Goal: Information Seeking & Learning: Learn about a topic

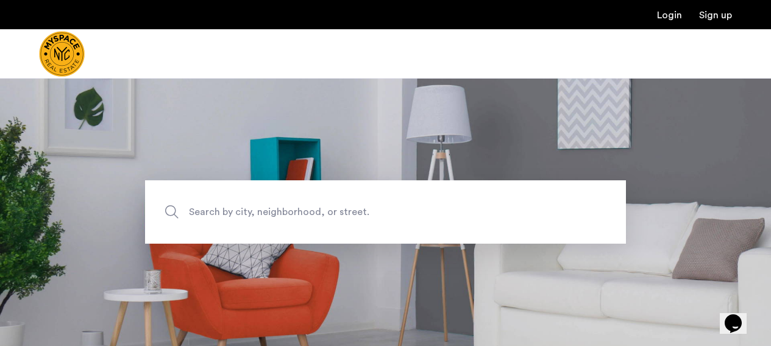
click at [307, 208] on span "Search by city, neighborhood, or street." at bounding box center [357, 212] width 337 height 16
click at [307, 208] on input "Search by city, neighborhood, or street." at bounding box center [385, 211] width 481 height 63
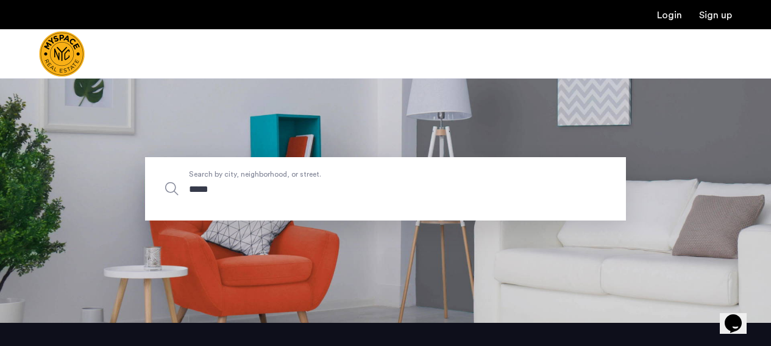
scroll to position [23, 0]
click at [257, 181] on span "Search by city, neighborhood, or street." at bounding box center [357, 189] width 337 height 16
click at [257, 180] on input "*****" at bounding box center [385, 188] width 481 height 63
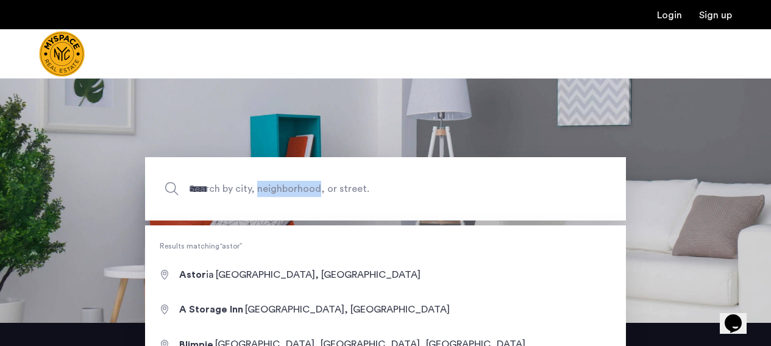
click at [257, 181] on span "Search by city, neighborhood, or street." at bounding box center [357, 189] width 337 height 16
click at [257, 180] on input "*****" at bounding box center [385, 188] width 481 height 63
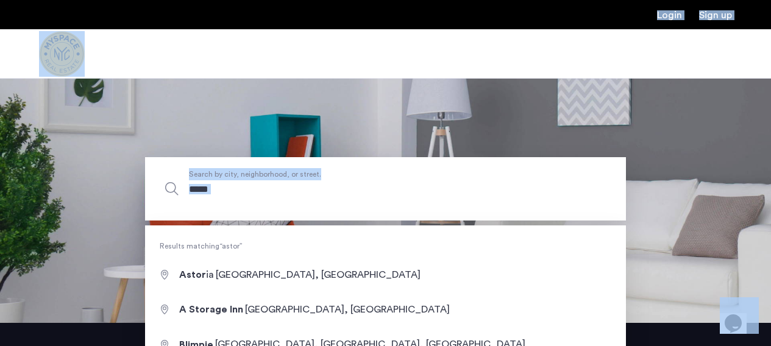
click at [239, 202] on input "*****" at bounding box center [385, 188] width 481 height 63
click at [258, 190] on input "*****" at bounding box center [385, 188] width 481 height 63
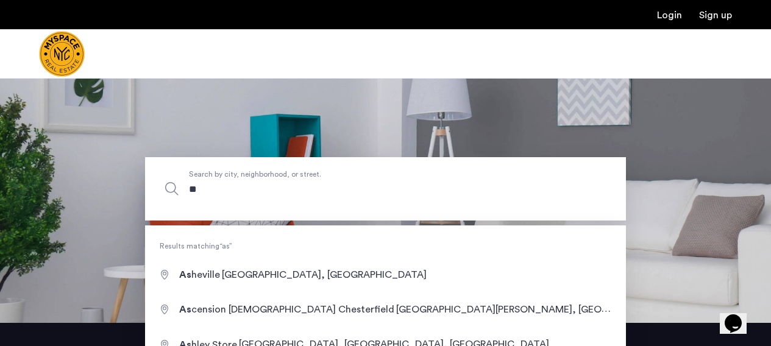
type input "*"
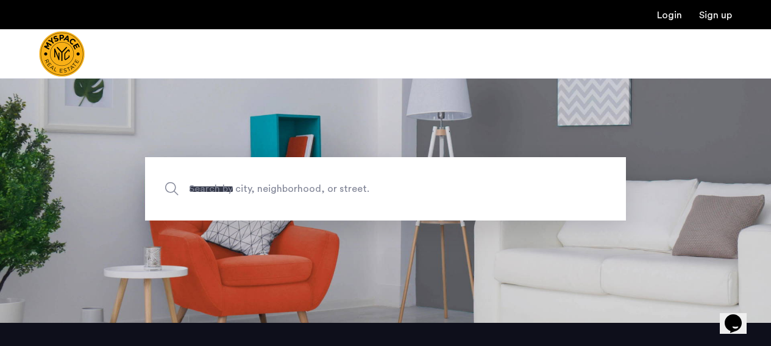
type input "**********"
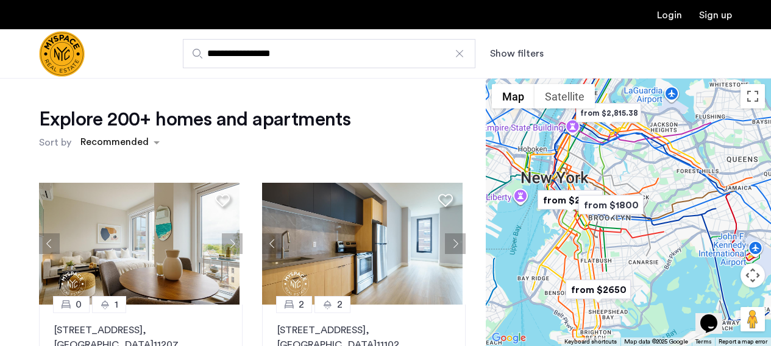
click at [516, 54] on button "Show filters" at bounding box center [517, 53] width 54 height 15
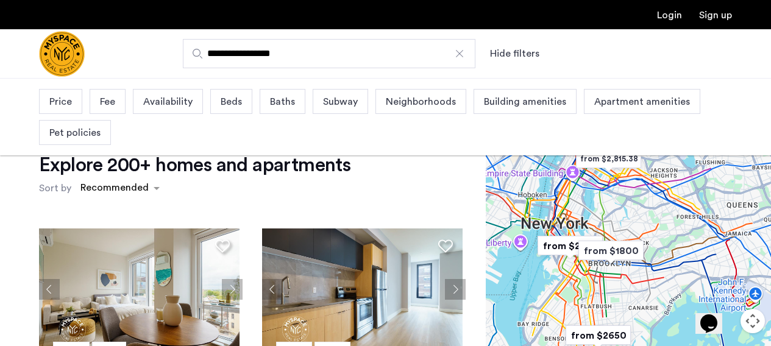
click at [73, 103] on div "Price" at bounding box center [60, 101] width 43 height 25
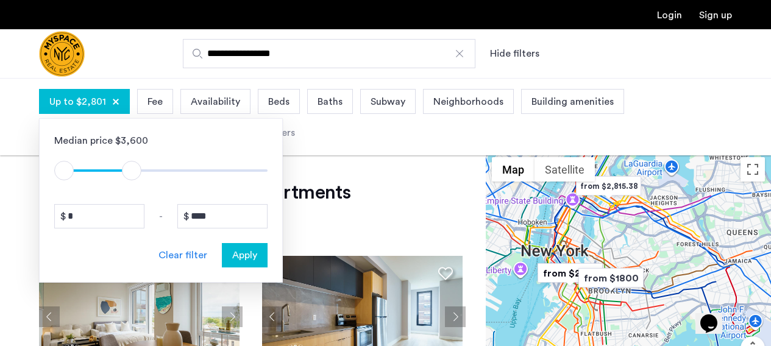
type input "****"
drag, startPoint x: 251, startPoint y: 168, endPoint x: 135, endPoint y: 176, distance: 116.1
click at [135, 176] on span "ngx-slider-max" at bounding box center [134, 171] width 20 height 20
click at [248, 260] on span "Apply" at bounding box center [244, 255] width 25 height 15
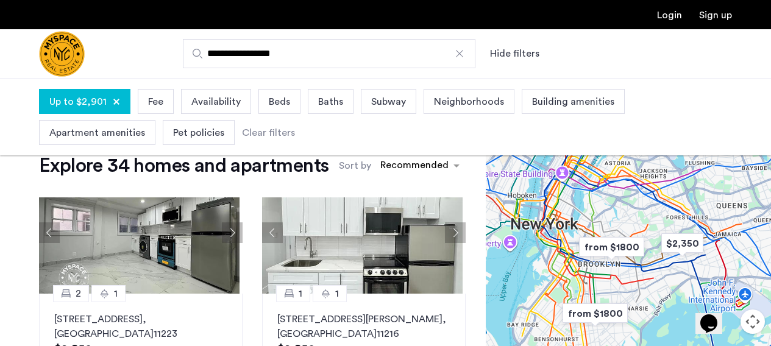
scroll to position [36, 0]
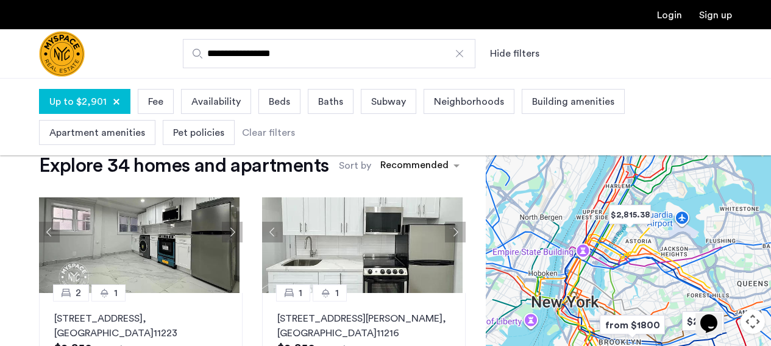
drag, startPoint x: 624, startPoint y: 210, endPoint x: 643, endPoint y: 291, distance: 83.1
click at [646, 291] on div at bounding box center [628, 258] width 285 height 268
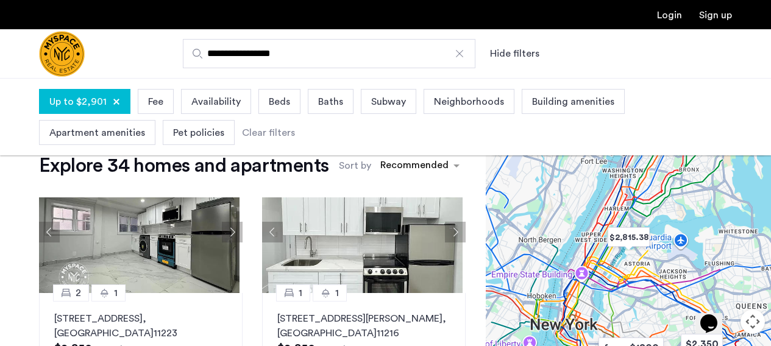
drag, startPoint x: 580, startPoint y: 194, endPoint x: 579, endPoint y: 216, distance: 22.6
click at [579, 216] on div at bounding box center [628, 258] width 285 height 268
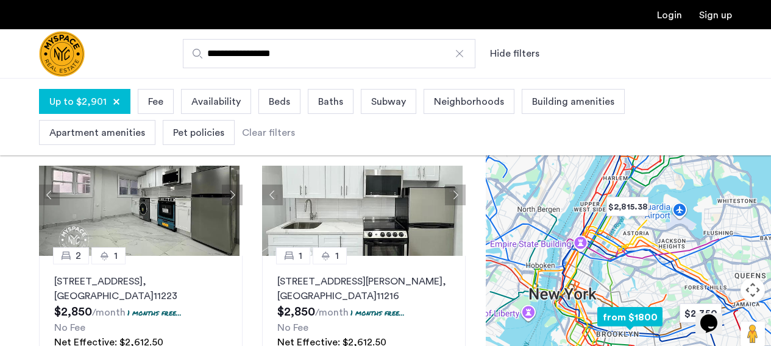
scroll to position [40, 0]
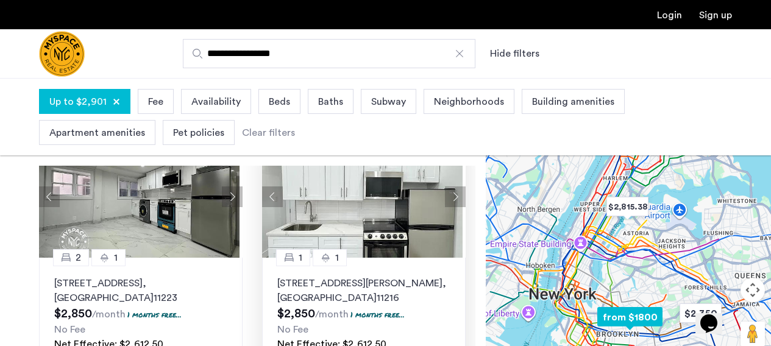
click at [445, 199] on button "Next apartment" at bounding box center [455, 197] width 21 height 21
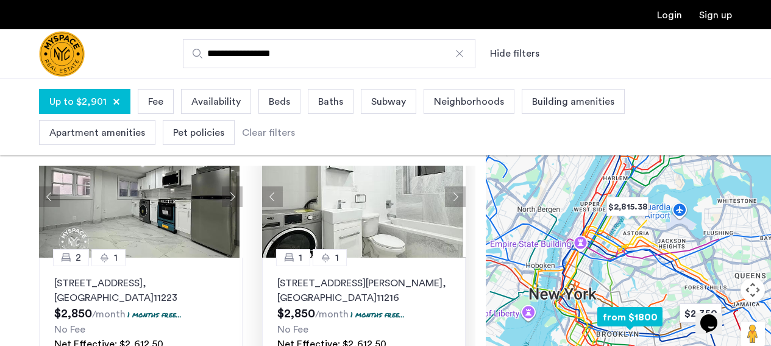
click at [445, 200] on button "Next apartment" at bounding box center [455, 197] width 21 height 21
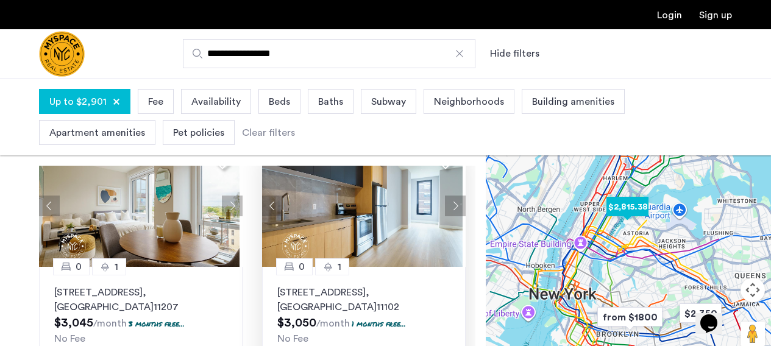
scroll to position [280, 0]
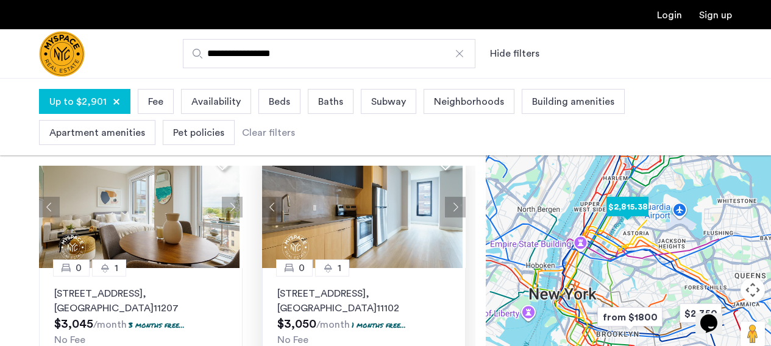
click at [446, 209] on button "Next apartment" at bounding box center [455, 207] width 21 height 21
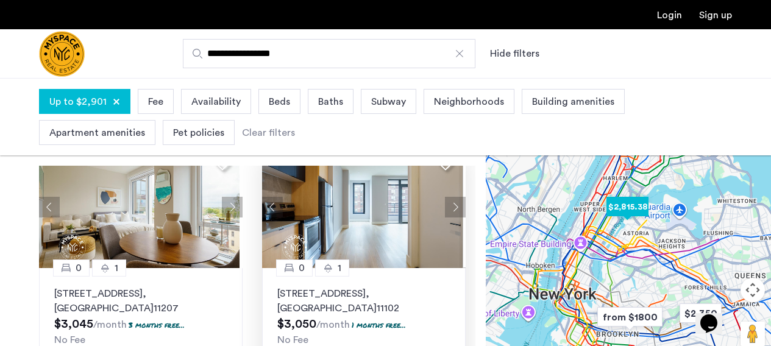
click at [446, 209] on button "Next apartment" at bounding box center [455, 207] width 21 height 21
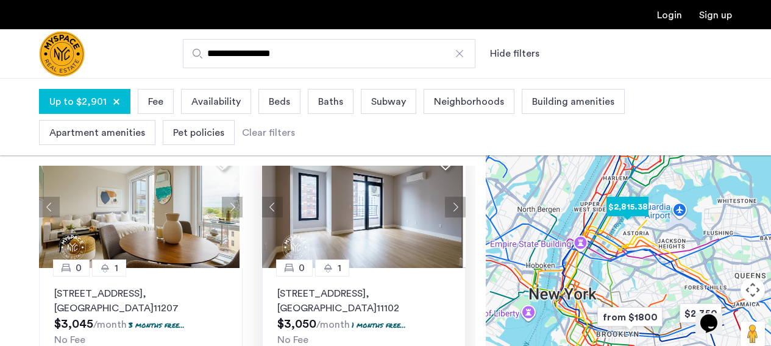
click at [446, 209] on button "Next apartment" at bounding box center [455, 207] width 21 height 21
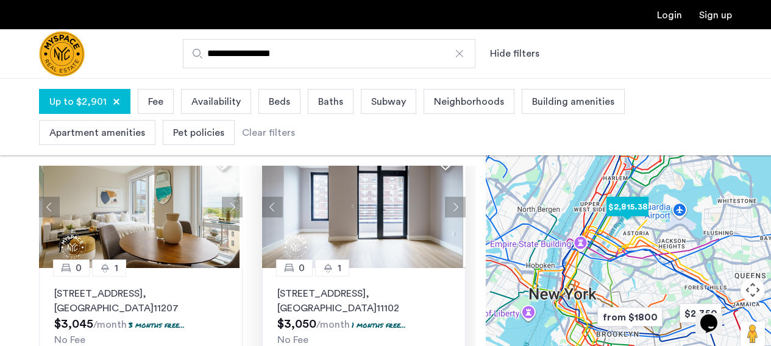
click at [446, 209] on button "Next apartment" at bounding box center [455, 207] width 21 height 21
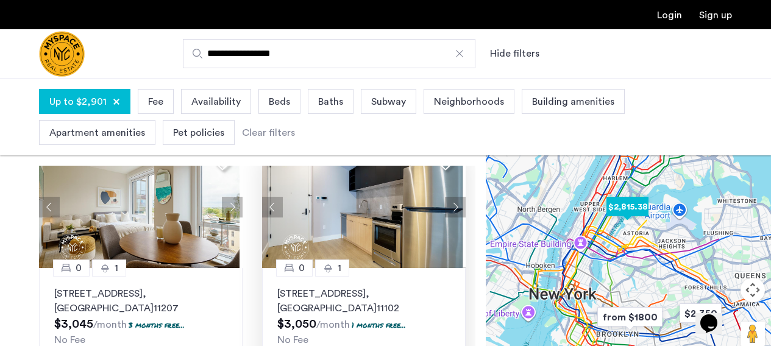
click at [446, 209] on button "Next apartment" at bounding box center [455, 207] width 21 height 21
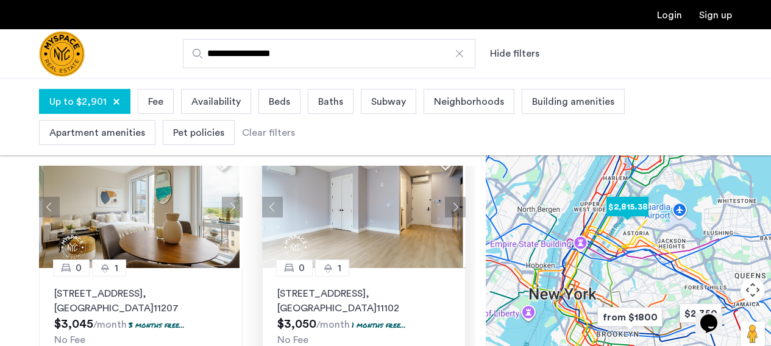
click at [446, 209] on button "Next apartment" at bounding box center [455, 207] width 21 height 21
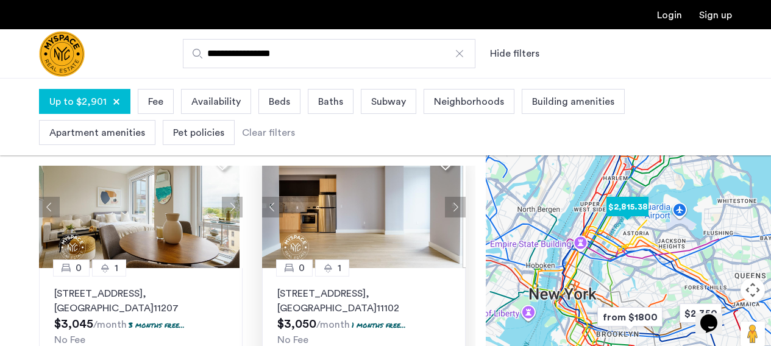
click at [446, 209] on button "Next apartment" at bounding box center [455, 207] width 21 height 21
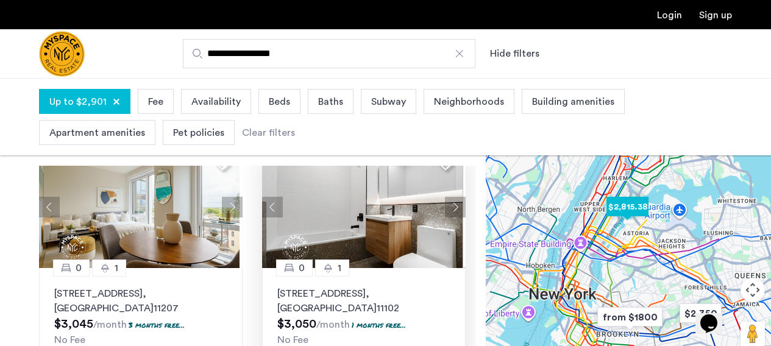
click at [446, 209] on button "Next apartment" at bounding box center [455, 207] width 21 height 21
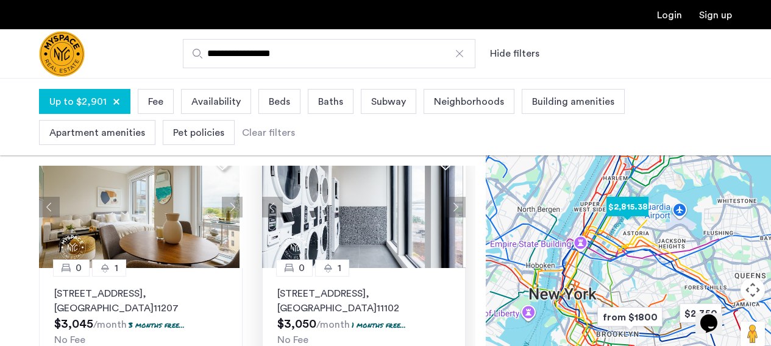
click at [446, 209] on button "Next apartment" at bounding box center [455, 207] width 21 height 21
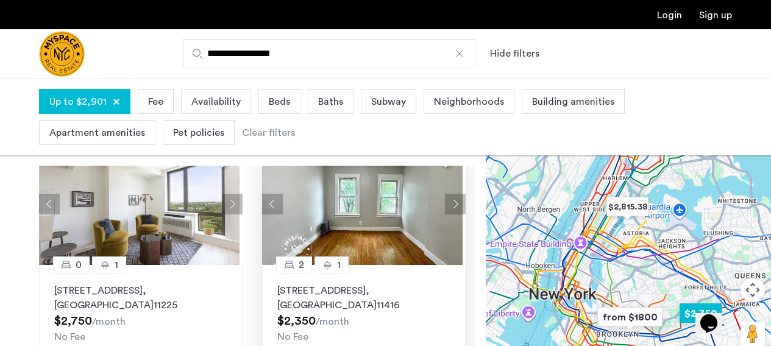
scroll to position [786, 0]
click at [455, 203] on button "Next apartment" at bounding box center [455, 203] width 21 height 21
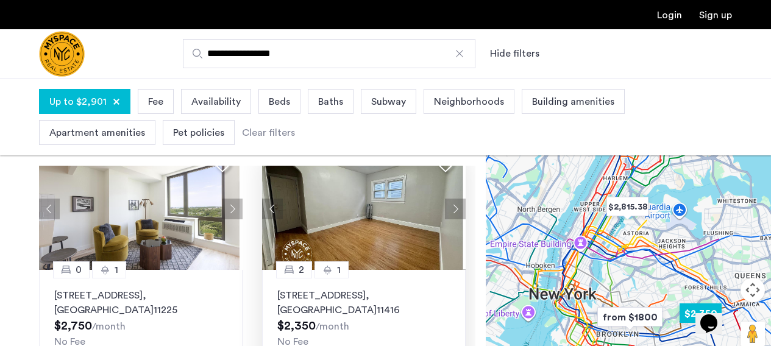
scroll to position [779, 0]
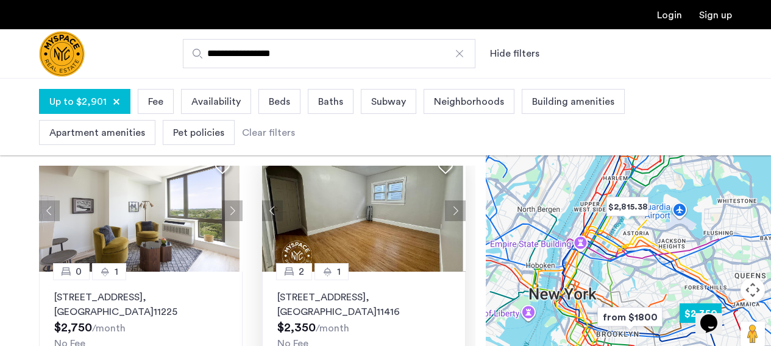
click at [452, 209] on button "Next apartment" at bounding box center [455, 211] width 21 height 21
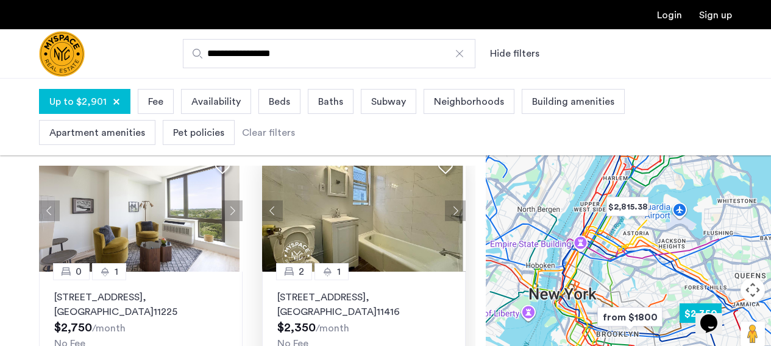
click at [452, 209] on button "Next apartment" at bounding box center [455, 211] width 21 height 21
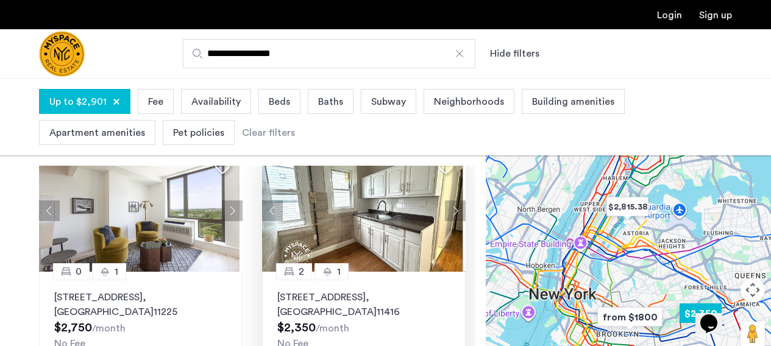
click at [452, 209] on button "Next apartment" at bounding box center [455, 211] width 21 height 21
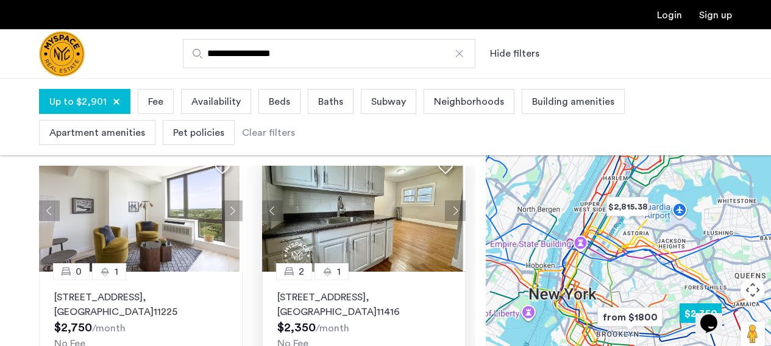
click at [452, 209] on button "Next apartment" at bounding box center [455, 211] width 21 height 21
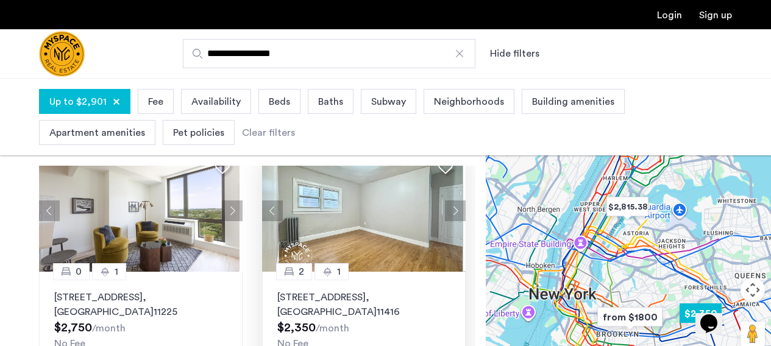
click at [452, 209] on button "Next apartment" at bounding box center [455, 211] width 21 height 21
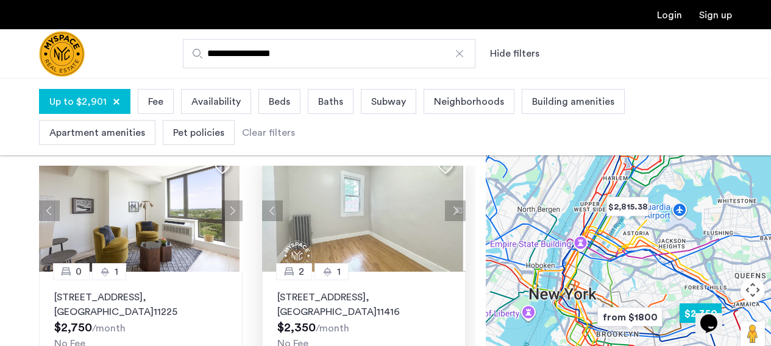
click at [452, 209] on button "Next apartment" at bounding box center [455, 211] width 21 height 21
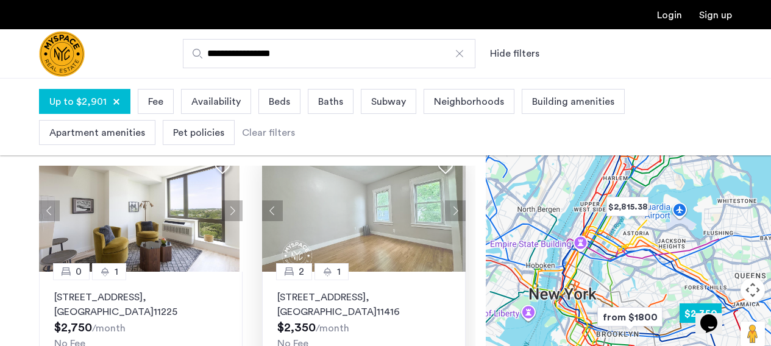
click at [452, 209] on button "Next apartment" at bounding box center [455, 211] width 21 height 21
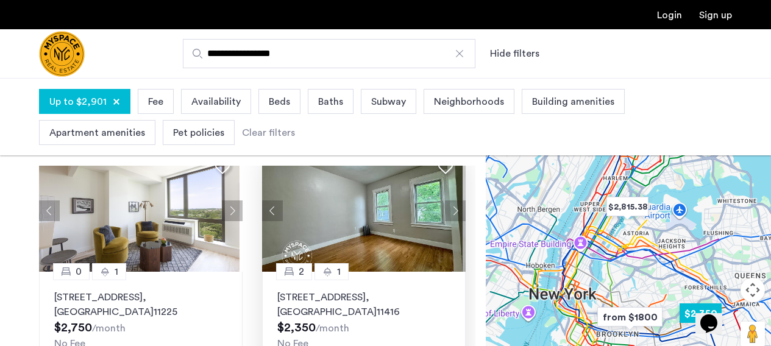
click at [452, 209] on button "Next apartment" at bounding box center [455, 211] width 21 height 21
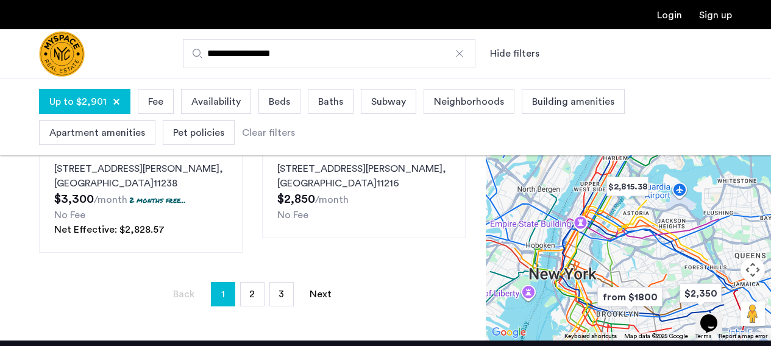
scroll to position [376, 0]
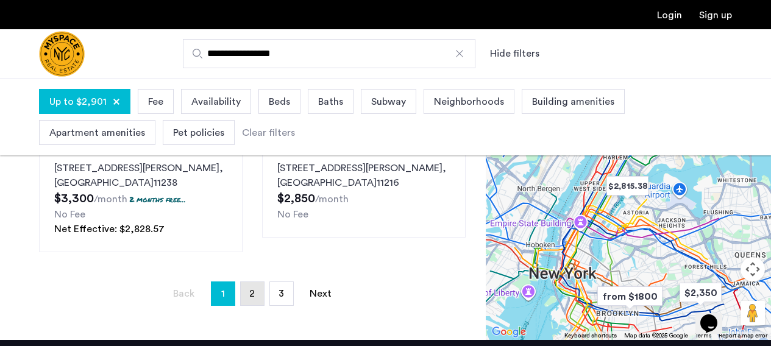
click at [252, 284] on link "page 2" at bounding box center [252, 293] width 23 height 23
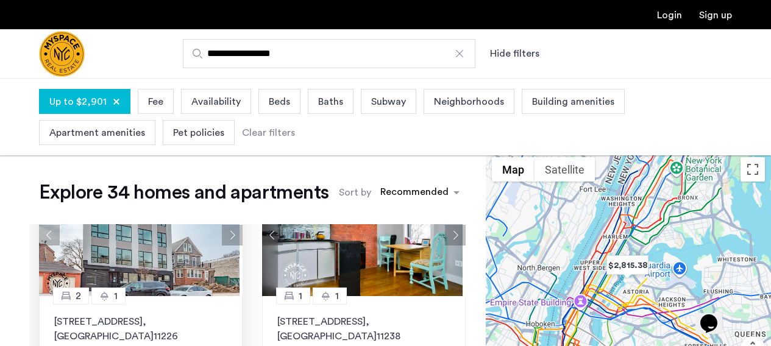
click at [227, 238] on button "Next apartment" at bounding box center [232, 235] width 21 height 21
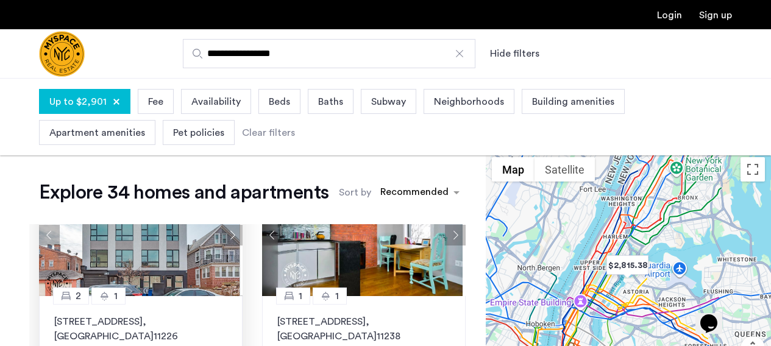
click at [227, 238] on button "Next apartment" at bounding box center [232, 235] width 21 height 21
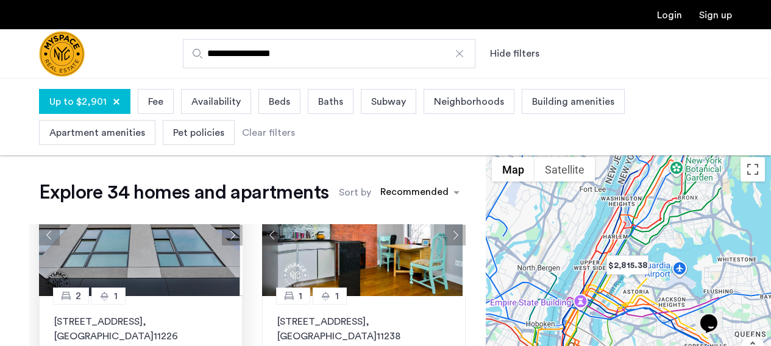
click at [227, 238] on button "Next apartment" at bounding box center [232, 235] width 21 height 21
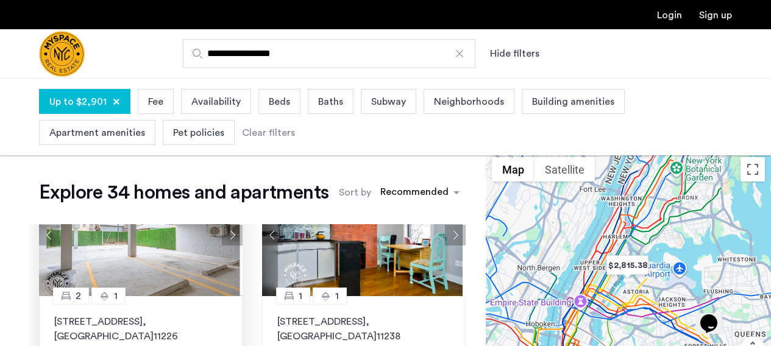
click at [227, 238] on button "Next apartment" at bounding box center [232, 235] width 21 height 21
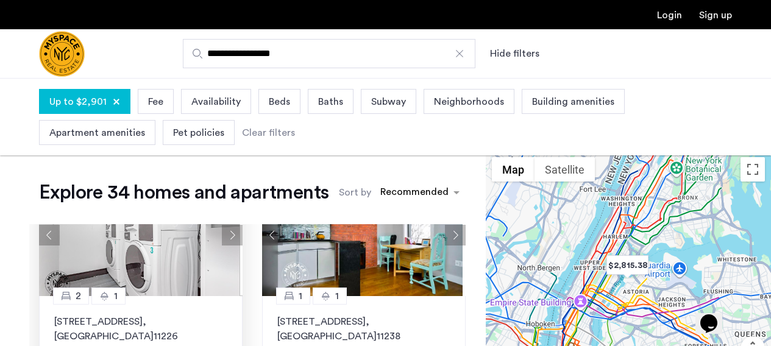
click at [227, 238] on button "Next apartment" at bounding box center [232, 235] width 21 height 21
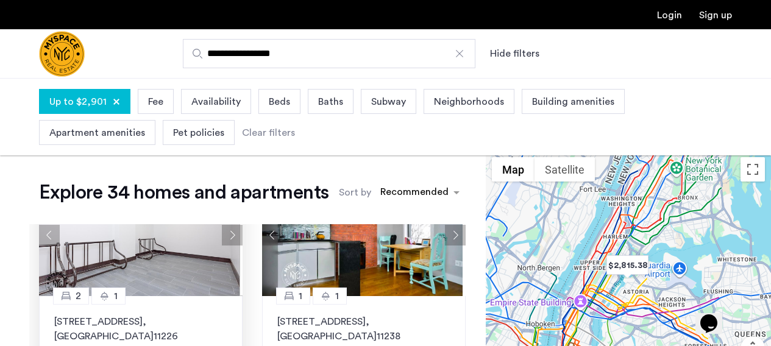
click at [227, 238] on button "Next apartment" at bounding box center [232, 235] width 21 height 21
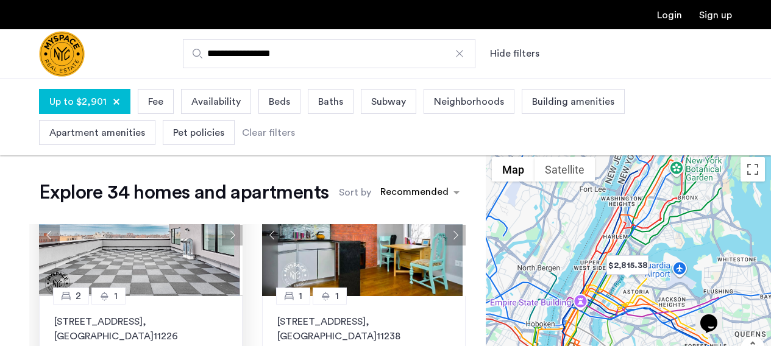
click at [227, 238] on button "Next apartment" at bounding box center [232, 235] width 21 height 21
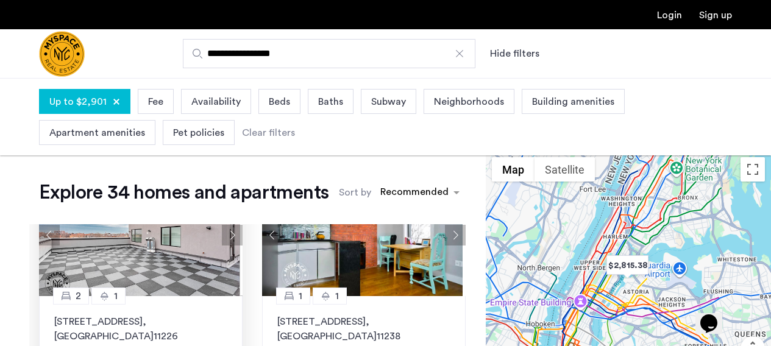
click at [227, 238] on button "Next apartment" at bounding box center [232, 235] width 21 height 21
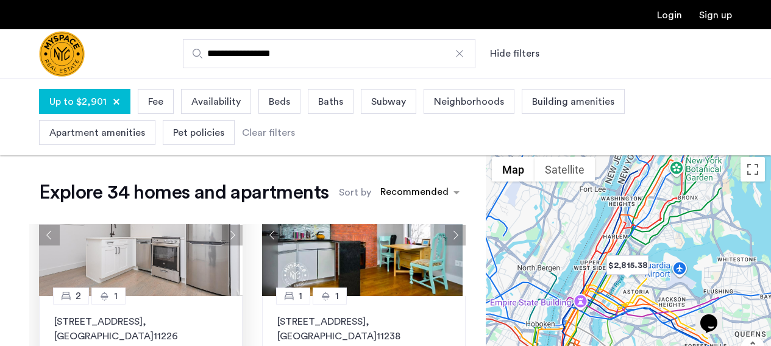
click at [227, 238] on button "Next apartment" at bounding box center [232, 235] width 21 height 21
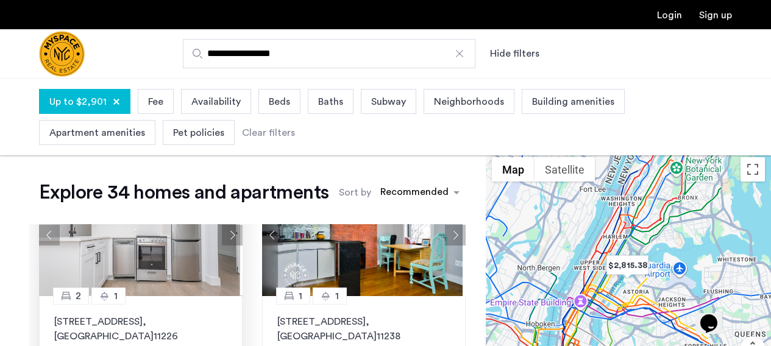
click at [227, 238] on button "Next apartment" at bounding box center [232, 235] width 21 height 21
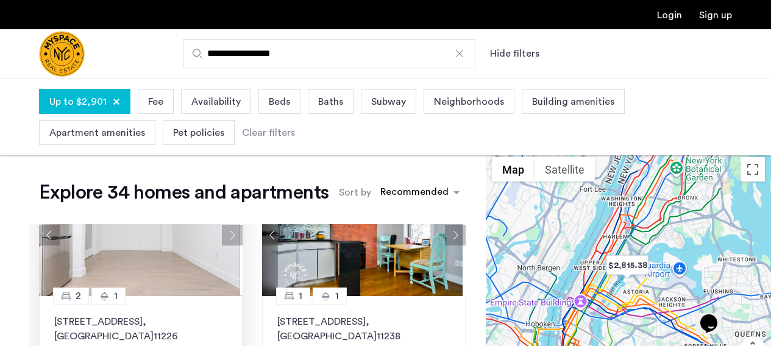
click at [227, 238] on button "Next apartment" at bounding box center [232, 235] width 21 height 21
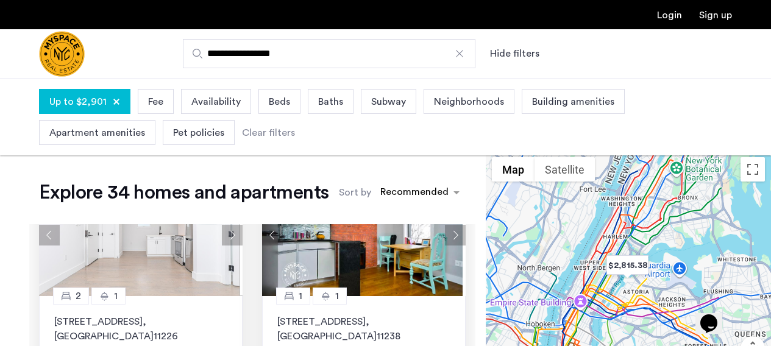
click at [447, 231] on button "Next apartment" at bounding box center [455, 235] width 21 height 21
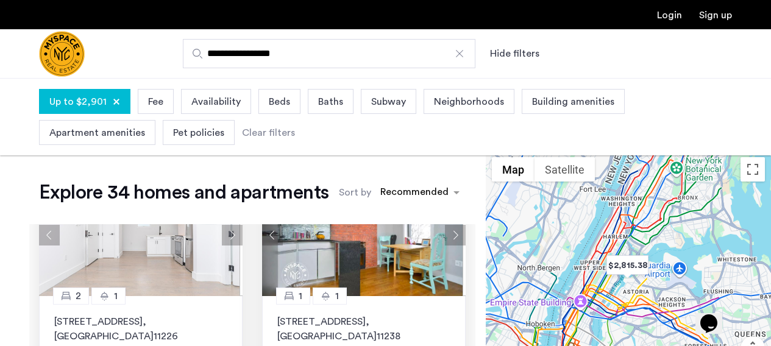
click at [449, 232] on button "Next apartment" at bounding box center [455, 235] width 21 height 21
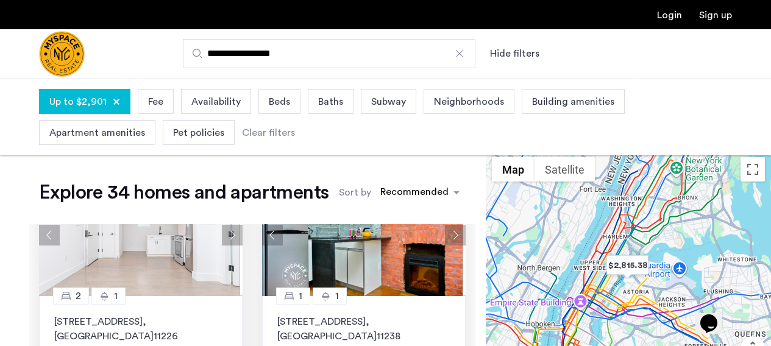
click at [449, 232] on button "Next apartment" at bounding box center [455, 235] width 21 height 21
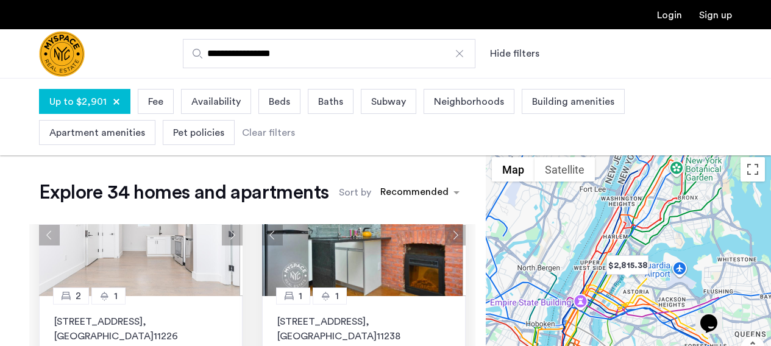
click at [449, 232] on button "Next apartment" at bounding box center [455, 235] width 21 height 21
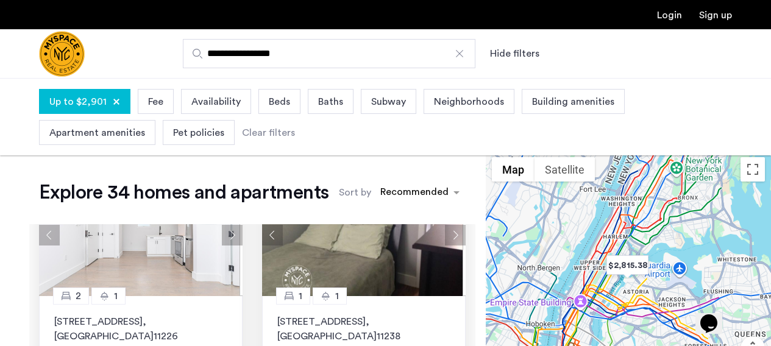
click at [449, 232] on button "Next apartment" at bounding box center [455, 235] width 21 height 21
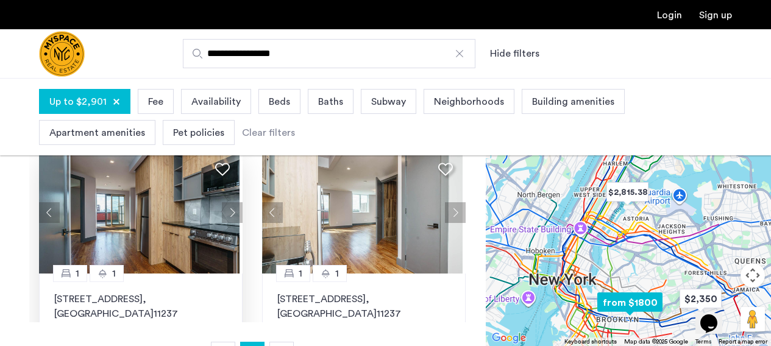
scroll to position [952, 0]
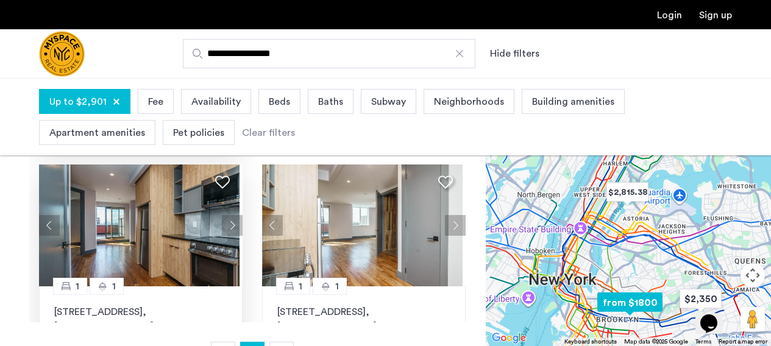
click at [225, 228] on button "Next apartment" at bounding box center [232, 225] width 21 height 21
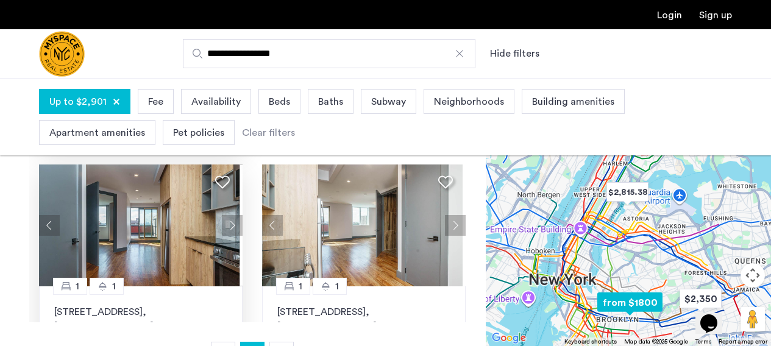
click at [236, 226] on button "Next apartment" at bounding box center [232, 225] width 21 height 21
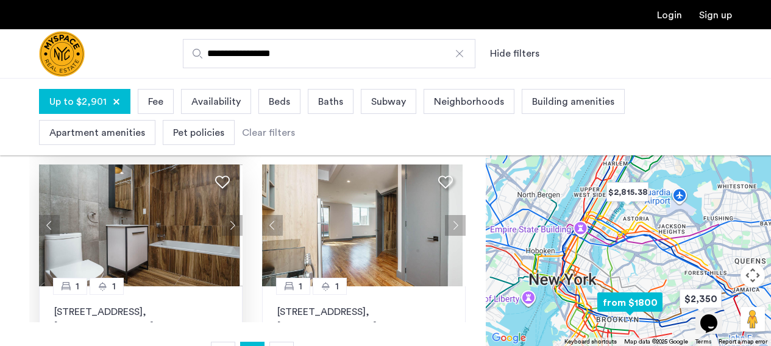
click at [236, 226] on button "Next apartment" at bounding box center [232, 225] width 21 height 21
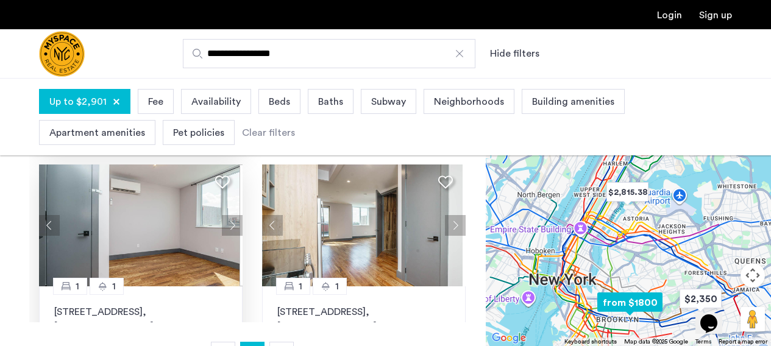
click at [236, 226] on button "Next apartment" at bounding box center [232, 225] width 21 height 21
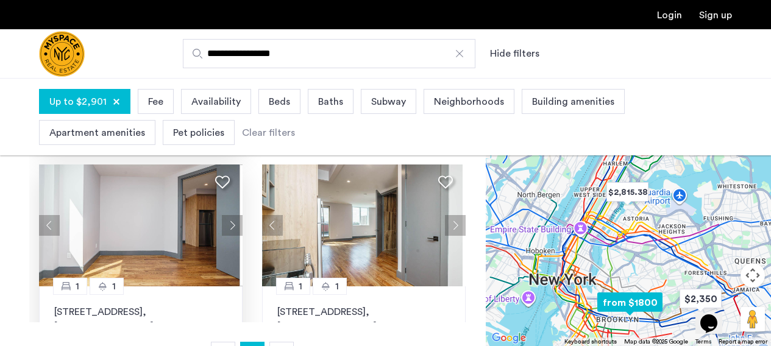
click at [236, 226] on button "Next apartment" at bounding box center [232, 225] width 21 height 21
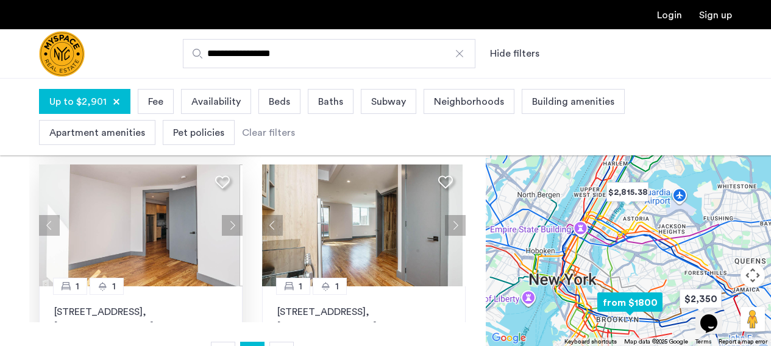
click at [236, 226] on button "Next apartment" at bounding box center [232, 225] width 21 height 21
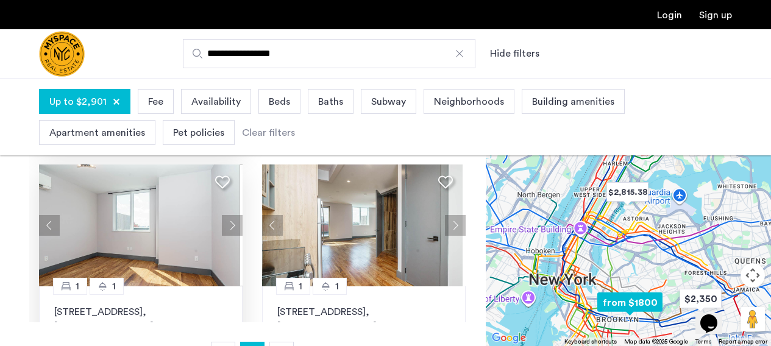
click at [236, 226] on button "Next apartment" at bounding box center [232, 225] width 21 height 21
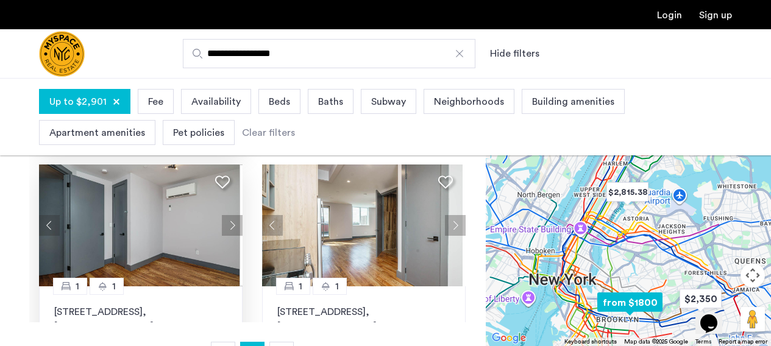
click at [236, 226] on button "Next apartment" at bounding box center [232, 225] width 21 height 21
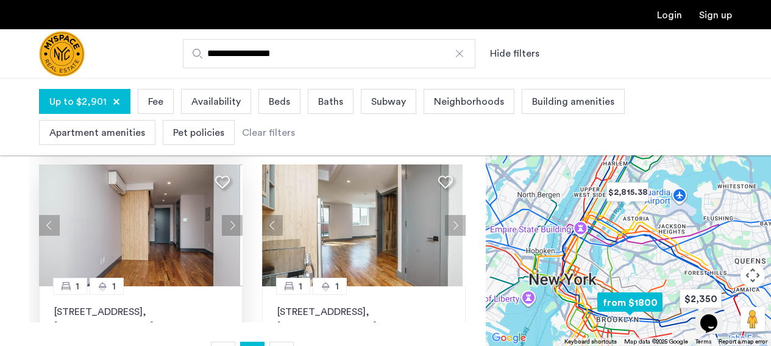
click at [236, 226] on button "Next apartment" at bounding box center [232, 225] width 21 height 21
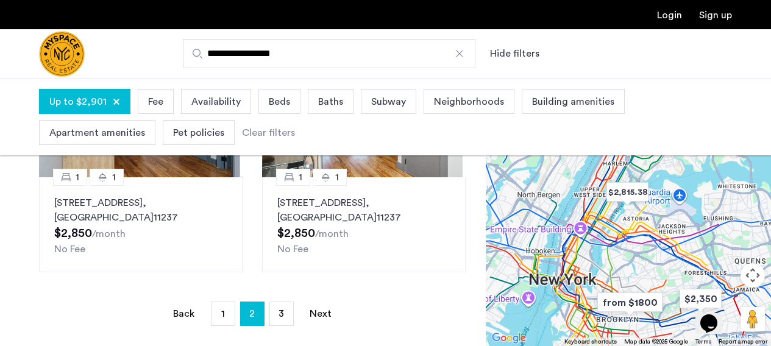
scroll to position [418, 0]
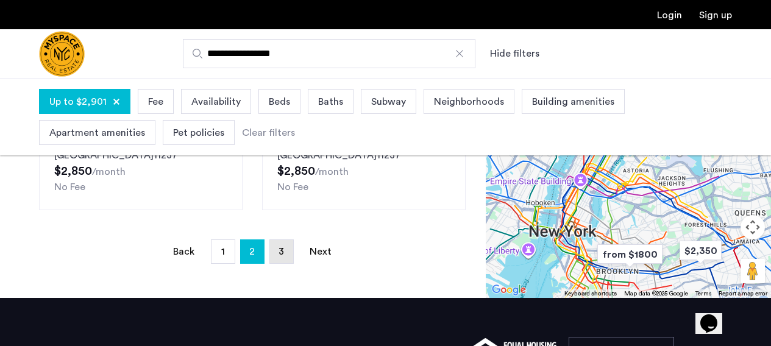
click at [275, 247] on link "page 3" at bounding box center [281, 251] width 23 height 23
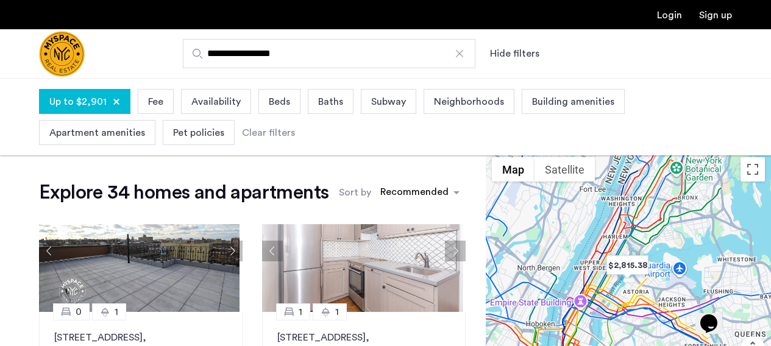
scroll to position [279, 0]
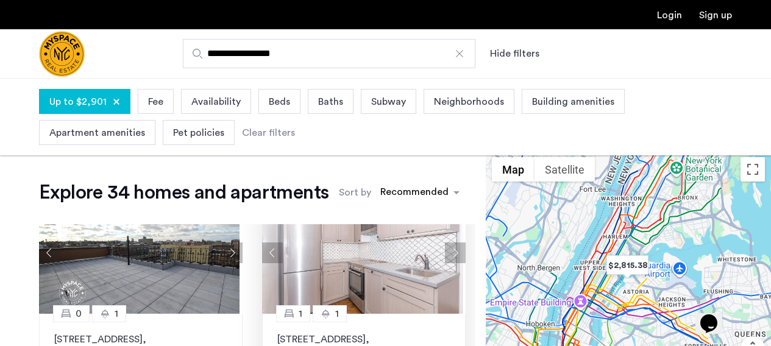
click at [445, 257] on button "Next apartment" at bounding box center [455, 253] width 21 height 21
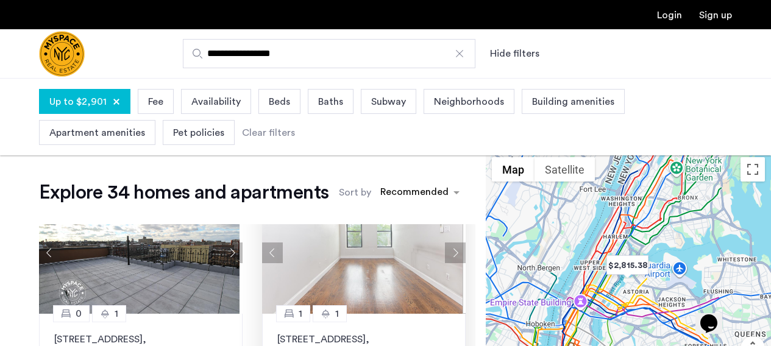
click at [445, 257] on button "Next apartment" at bounding box center [455, 253] width 21 height 21
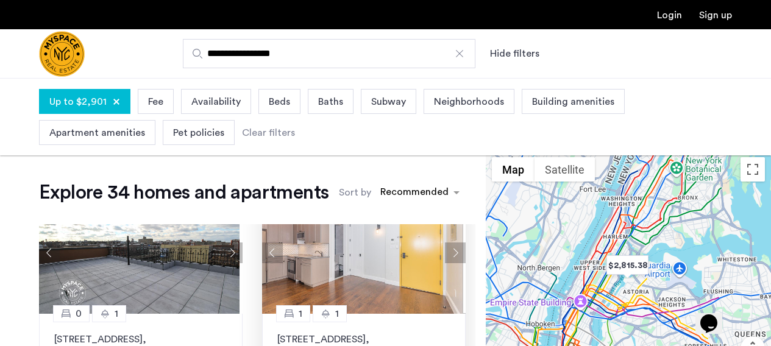
click at [445, 257] on button "Next apartment" at bounding box center [455, 253] width 21 height 21
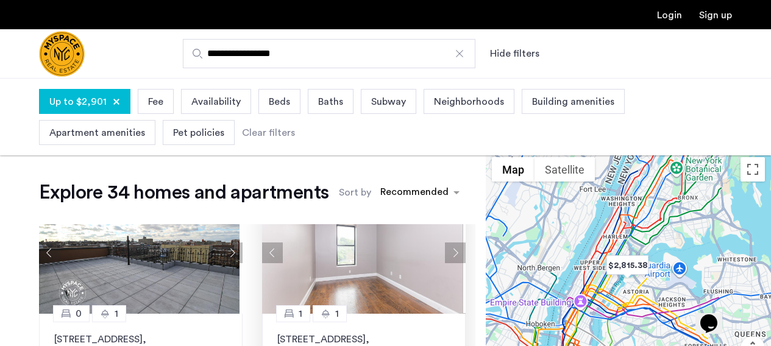
click at [445, 257] on button "Next apartment" at bounding box center [455, 253] width 21 height 21
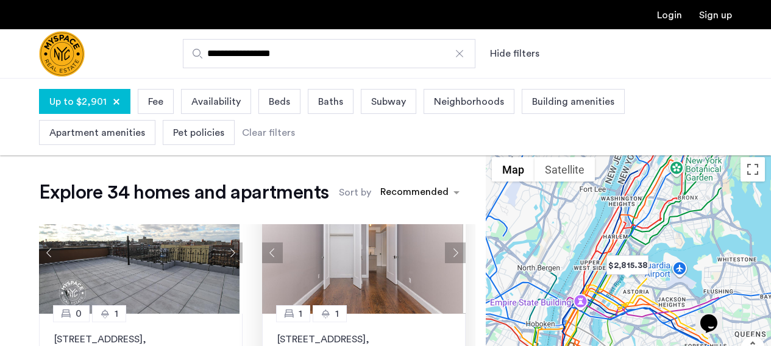
click at [445, 257] on button "Next apartment" at bounding box center [455, 253] width 21 height 21
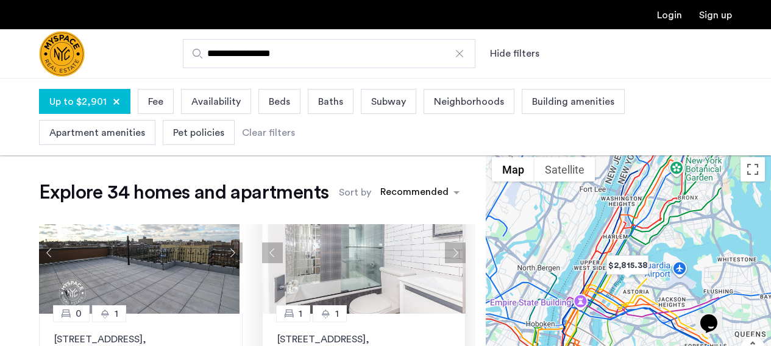
click at [445, 257] on button "Next apartment" at bounding box center [455, 253] width 21 height 21
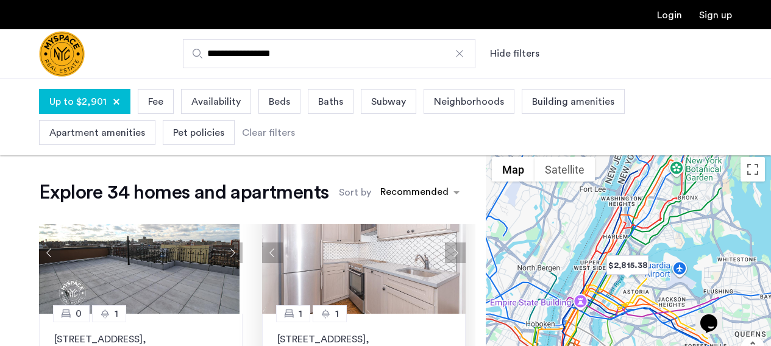
click at [445, 257] on button "Next apartment" at bounding box center [455, 253] width 21 height 21
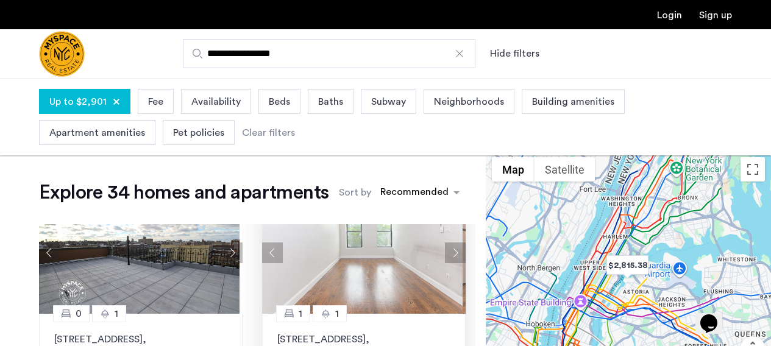
click at [445, 257] on button "Next apartment" at bounding box center [455, 253] width 21 height 21
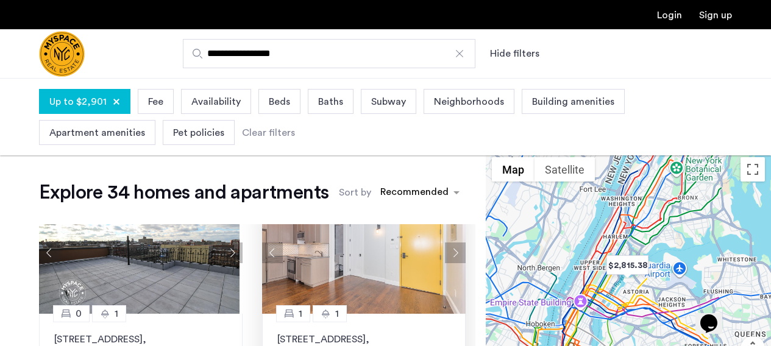
click at [445, 257] on button "Next apartment" at bounding box center [455, 253] width 21 height 21
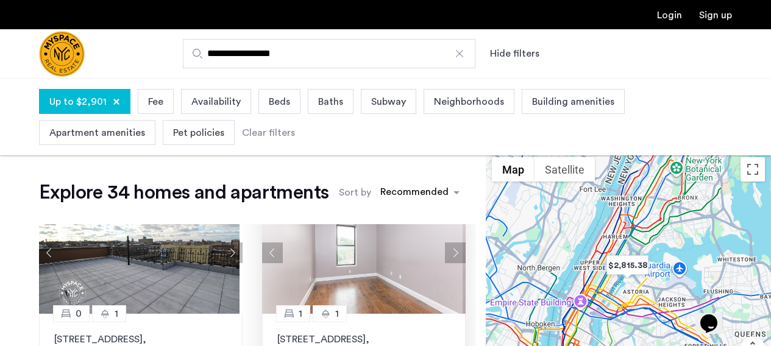
click at [445, 257] on button "Next apartment" at bounding box center [455, 253] width 21 height 21
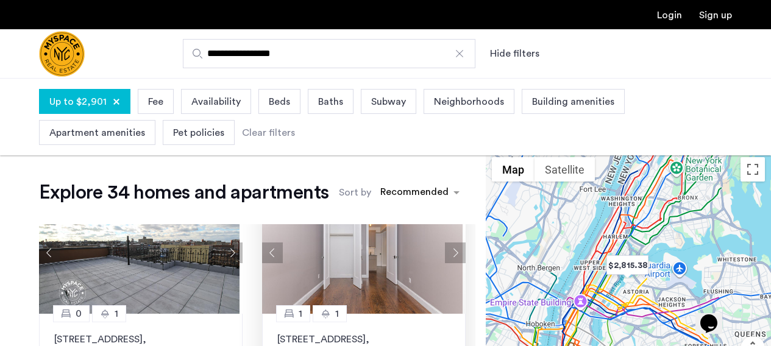
click at [445, 257] on button "Next apartment" at bounding box center [455, 253] width 21 height 21
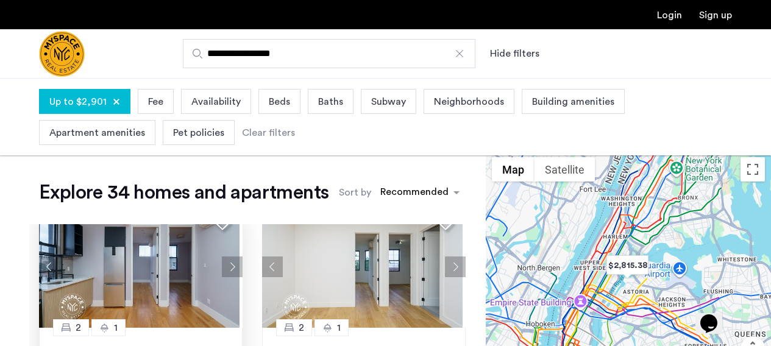
scroll to position [499, 0]
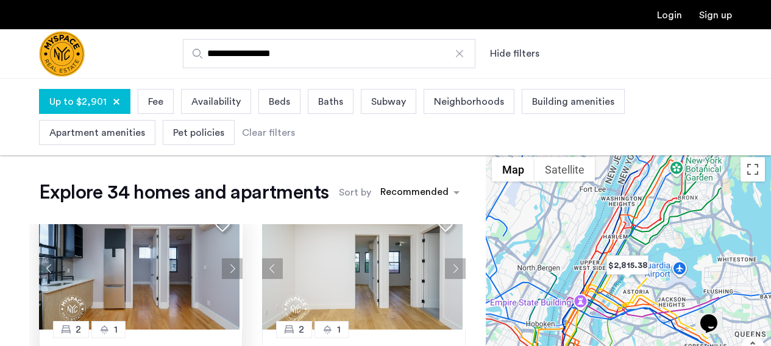
click at [230, 268] on button "Next apartment" at bounding box center [232, 269] width 21 height 21
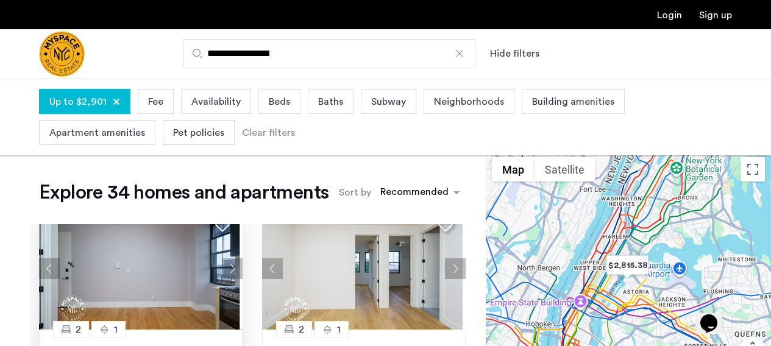
click at [230, 268] on button "Next apartment" at bounding box center [232, 269] width 21 height 21
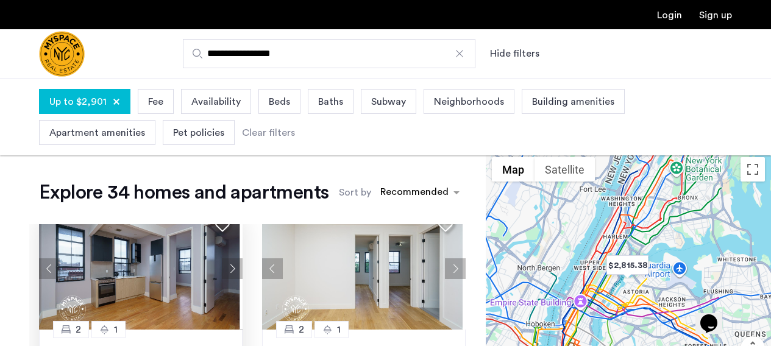
click at [230, 268] on button "Next apartment" at bounding box center [232, 269] width 21 height 21
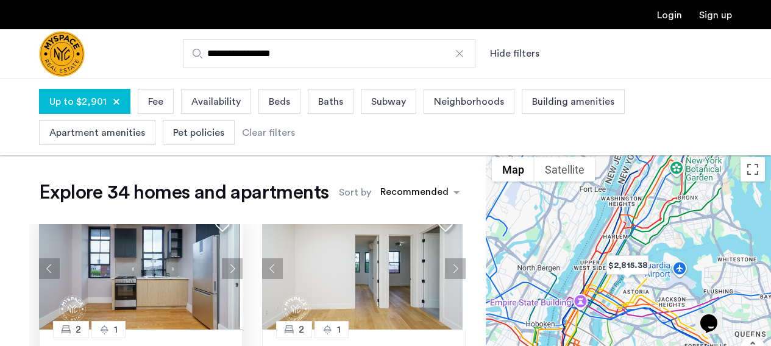
click at [230, 268] on button "Next apartment" at bounding box center [232, 269] width 21 height 21
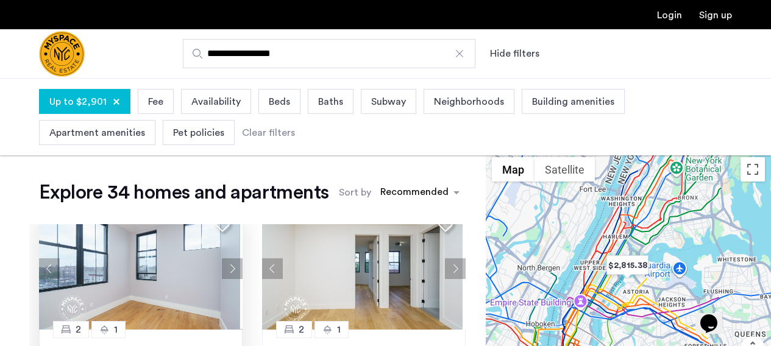
click at [230, 268] on button "Next apartment" at bounding box center [232, 269] width 21 height 21
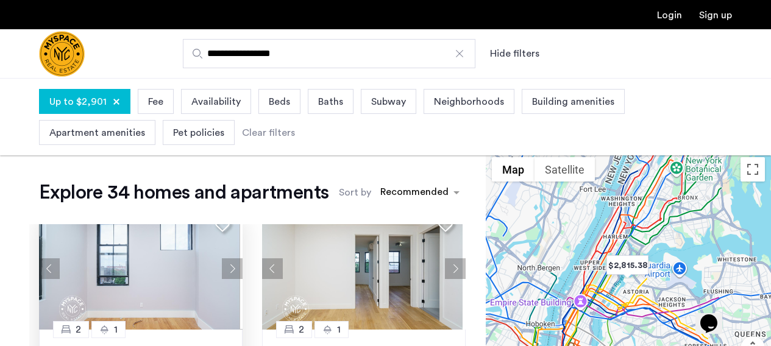
click at [230, 268] on button "Next apartment" at bounding box center [232, 269] width 21 height 21
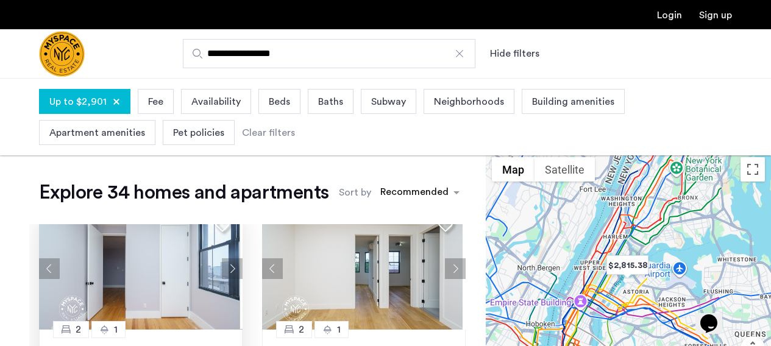
click at [230, 268] on button "Next apartment" at bounding box center [232, 269] width 21 height 21
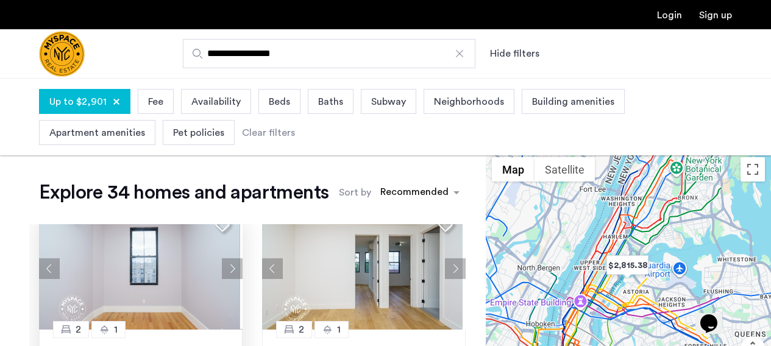
click at [230, 268] on button "Next apartment" at bounding box center [232, 269] width 21 height 21
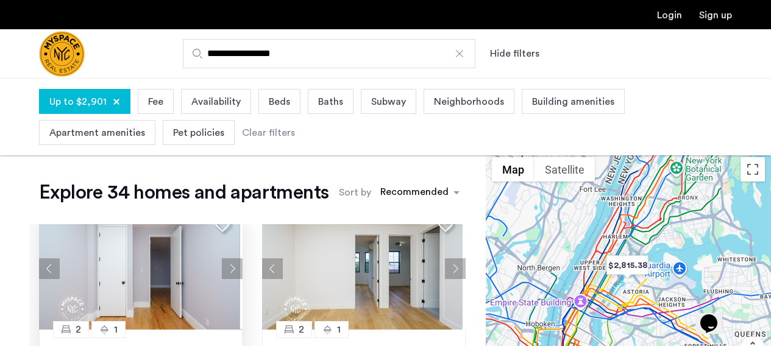
click at [230, 268] on button "Next apartment" at bounding box center [232, 269] width 21 height 21
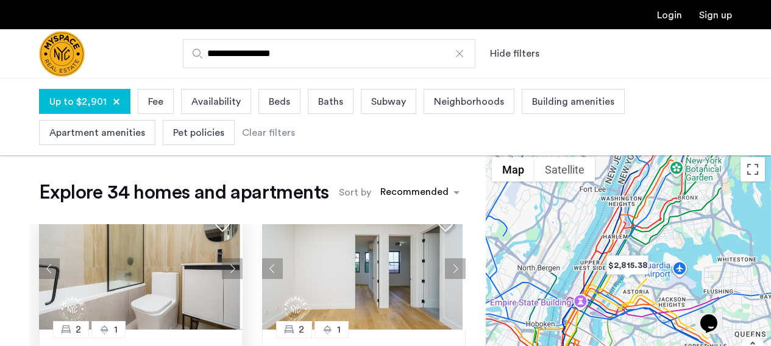
click at [230, 268] on button "Next apartment" at bounding box center [232, 269] width 21 height 21
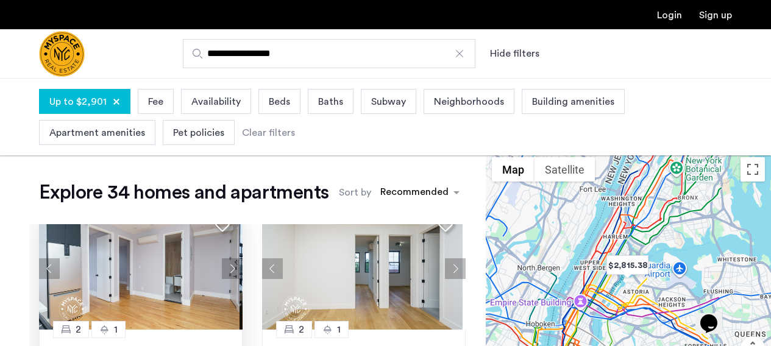
click at [230, 268] on button "Next apartment" at bounding box center [232, 269] width 21 height 21
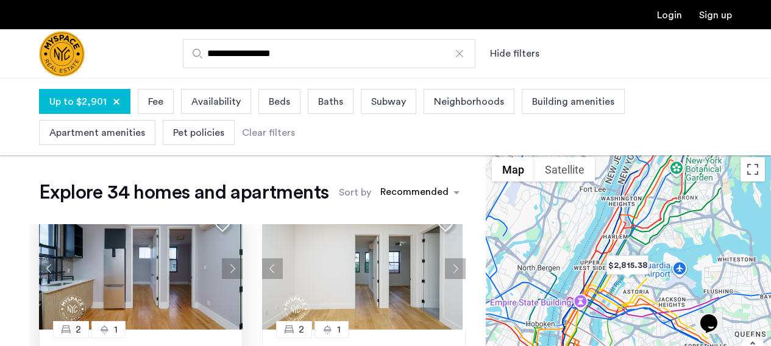
click at [230, 268] on button "Next apartment" at bounding box center [232, 269] width 21 height 21
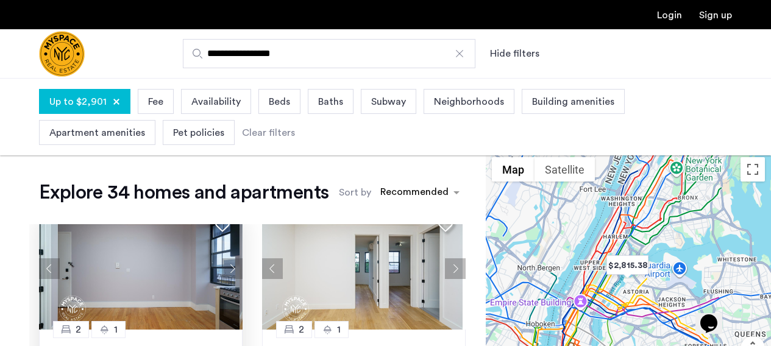
click at [230, 268] on button "Next apartment" at bounding box center [232, 269] width 21 height 21
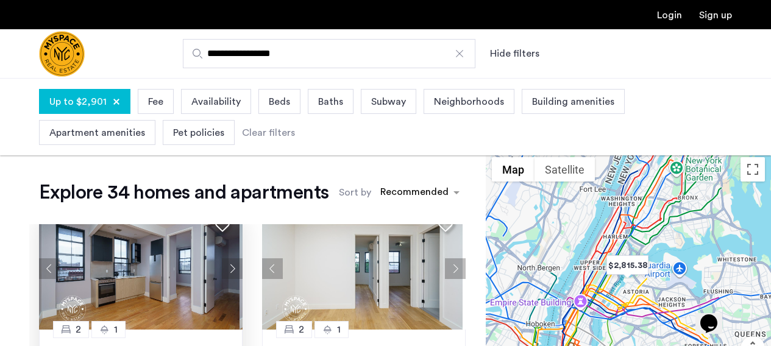
click at [230, 268] on button "Next apartment" at bounding box center [232, 269] width 21 height 21
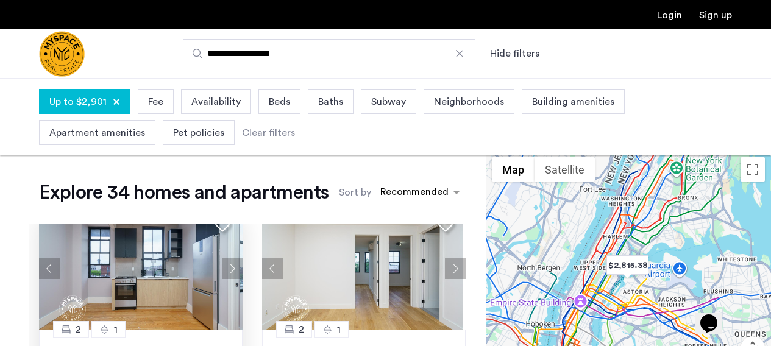
click at [230, 268] on button "Next apartment" at bounding box center [232, 269] width 21 height 21
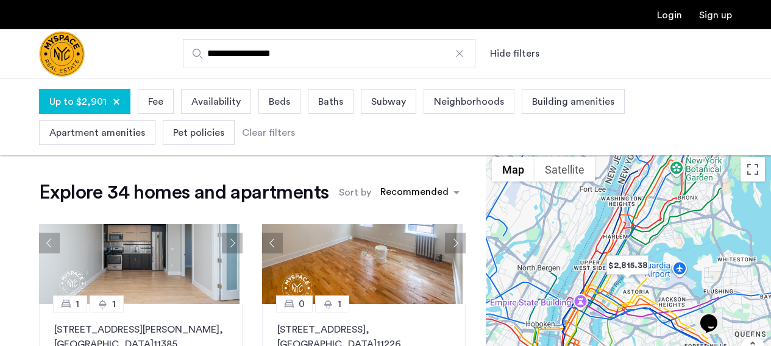
scroll to position [750, 0]
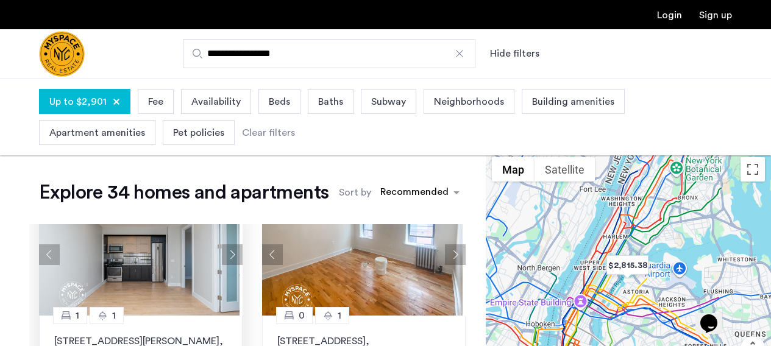
click at [230, 262] on button "Next apartment" at bounding box center [232, 254] width 21 height 21
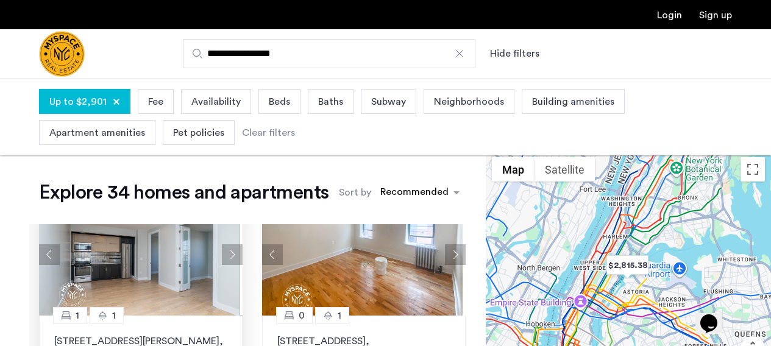
click at [229, 255] on button "Next apartment" at bounding box center [232, 254] width 21 height 21
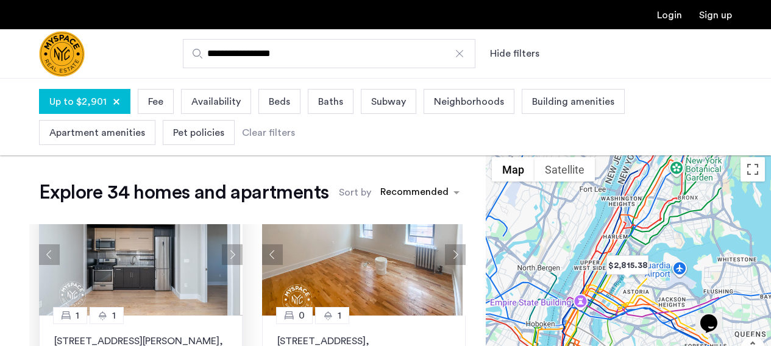
click at [229, 255] on button "Next apartment" at bounding box center [232, 254] width 21 height 21
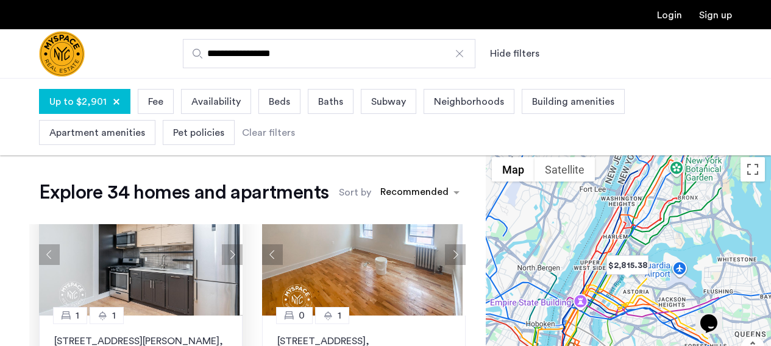
click at [229, 255] on button "Next apartment" at bounding box center [232, 254] width 21 height 21
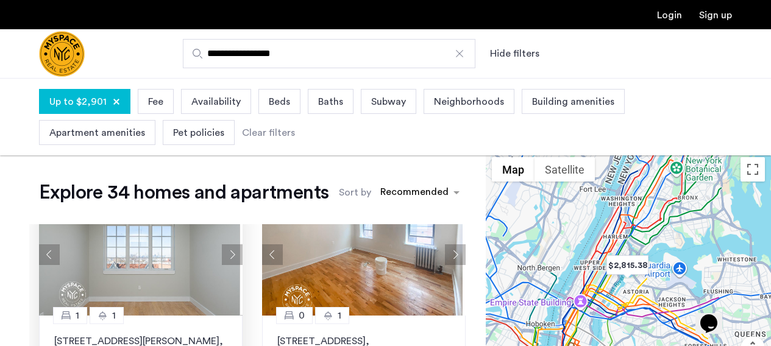
click at [229, 255] on button "Next apartment" at bounding box center [232, 254] width 21 height 21
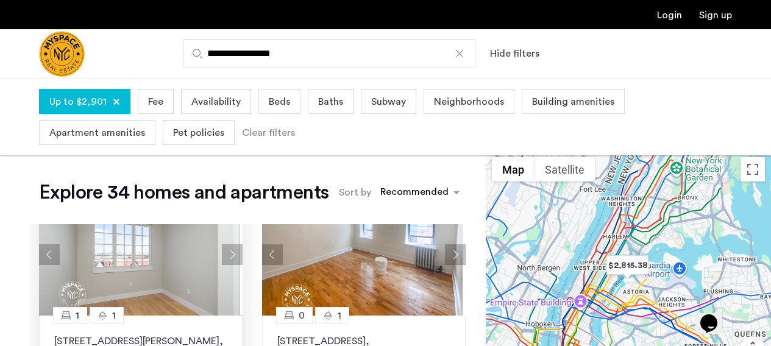
click at [229, 255] on button "Next apartment" at bounding box center [232, 254] width 21 height 21
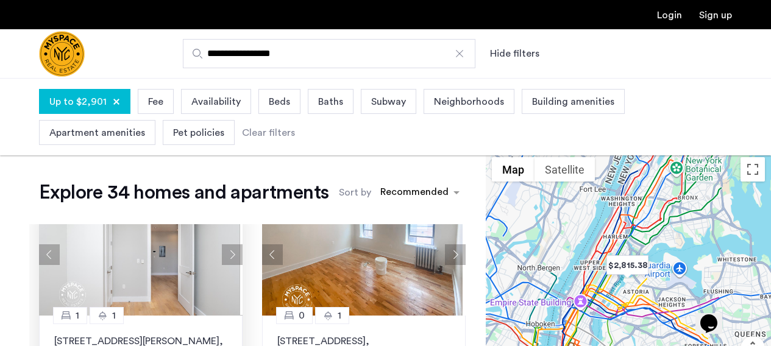
click at [229, 255] on button "Next apartment" at bounding box center [232, 254] width 21 height 21
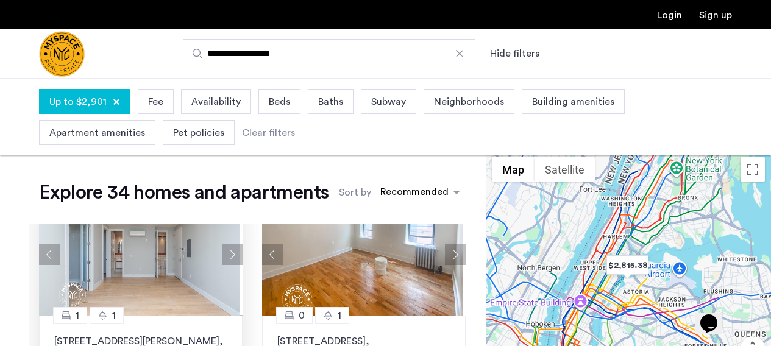
click at [229, 255] on button "Next apartment" at bounding box center [232, 254] width 21 height 21
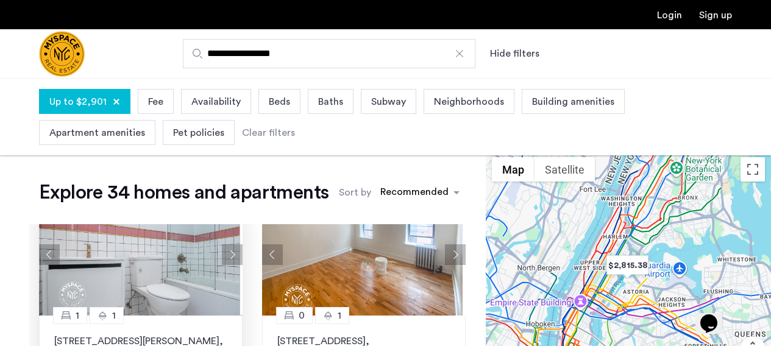
click at [229, 255] on button "Next apartment" at bounding box center [232, 254] width 21 height 21
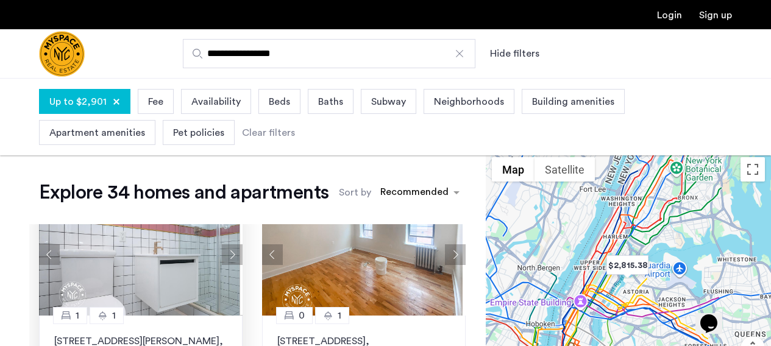
click at [229, 255] on button "Next apartment" at bounding box center [232, 254] width 21 height 21
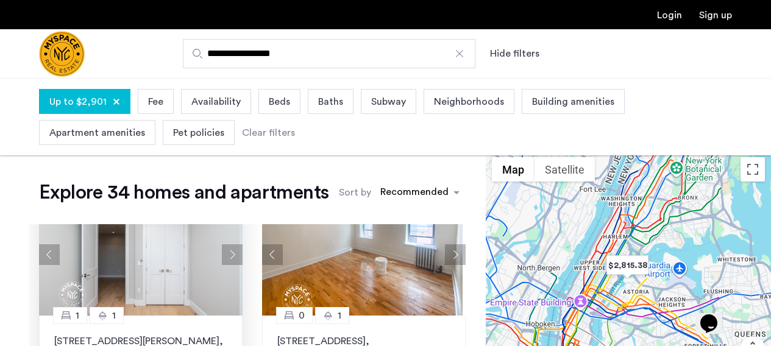
click at [229, 255] on button "Next apartment" at bounding box center [232, 254] width 21 height 21
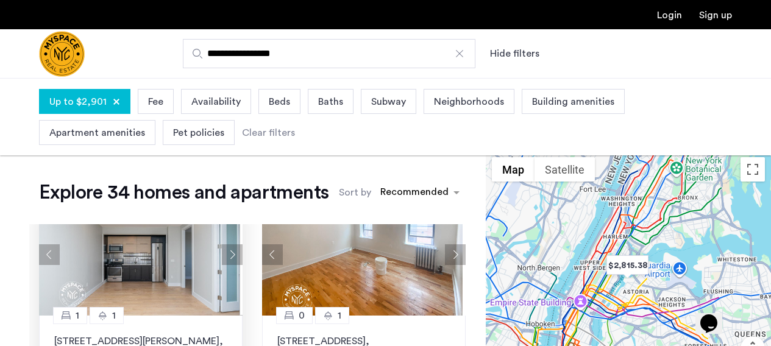
click at [229, 255] on button "Next apartment" at bounding box center [232, 254] width 21 height 21
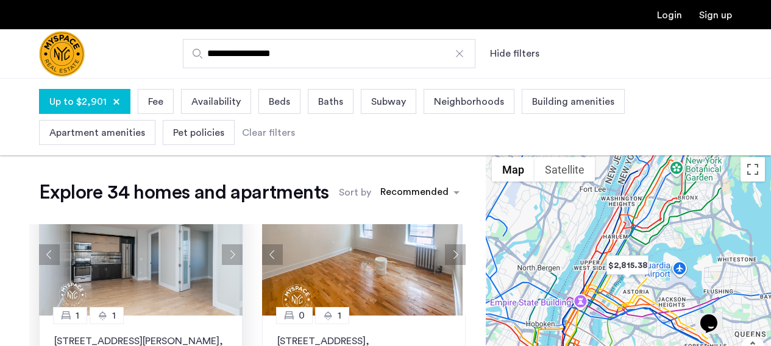
click at [229, 255] on button "Next apartment" at bounding box center [232, 254] width 21 height 21
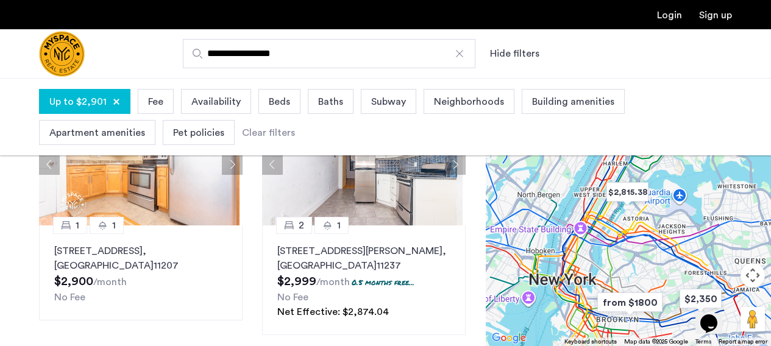
scroll to position [353, 0]
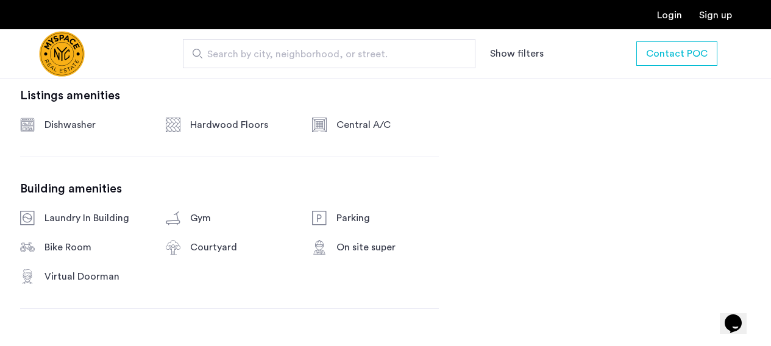
scroll to position [830, 0]
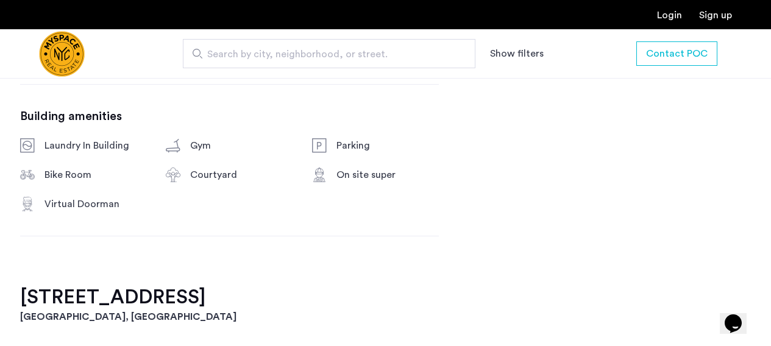
drag, startPoint x: 23, startPoint y: 292, endPoint x: 250, endPoint y: 293, distance: 226.8
click at [250, 293] on h2 "26-25 4th Street, Unit 806" at bounding box center [386, 297] width 732 height 24
copy h2 "26-25 4th Street, Unit 806"
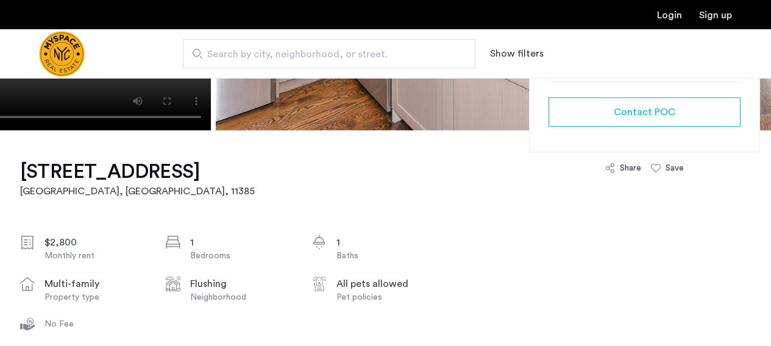
scroll to position [255, 0]
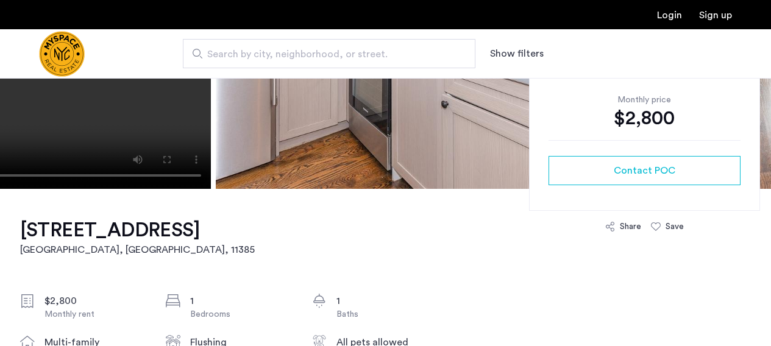
drag, startPoint x: 16, startPoint y: 224, endPoint x: 207, endPoint y: 232, distance: 191.6
copy h1 "[STREET_ADDRESS],"
